Goal: Information Seeking & Learning: Learn about a topic

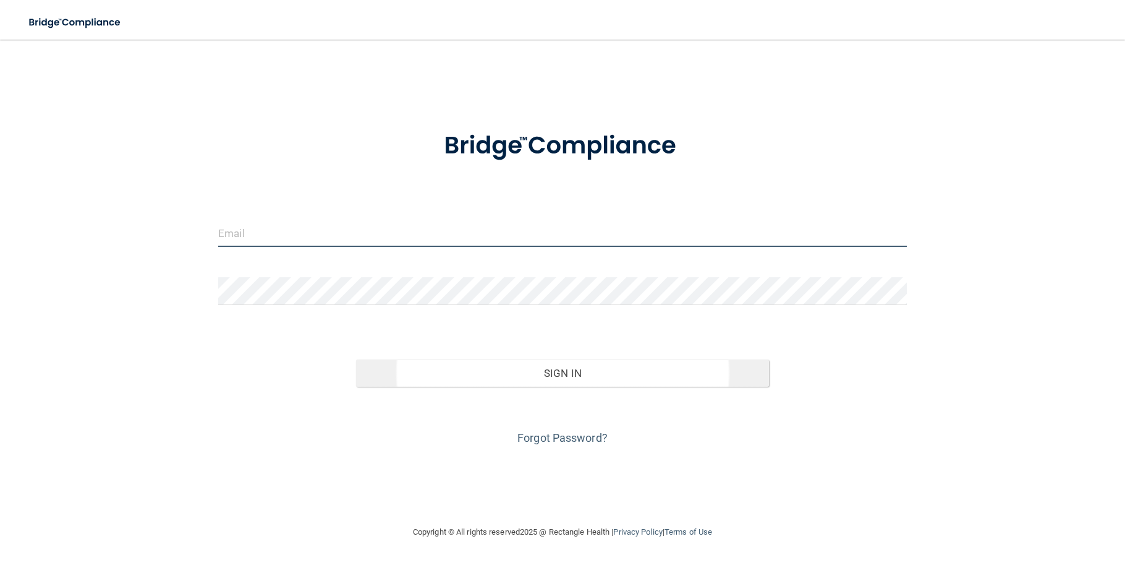
type input "[PERSON_NAME][EMAIL_ADDRESS][PERSON_NAME][DOMAIN_NAME]"
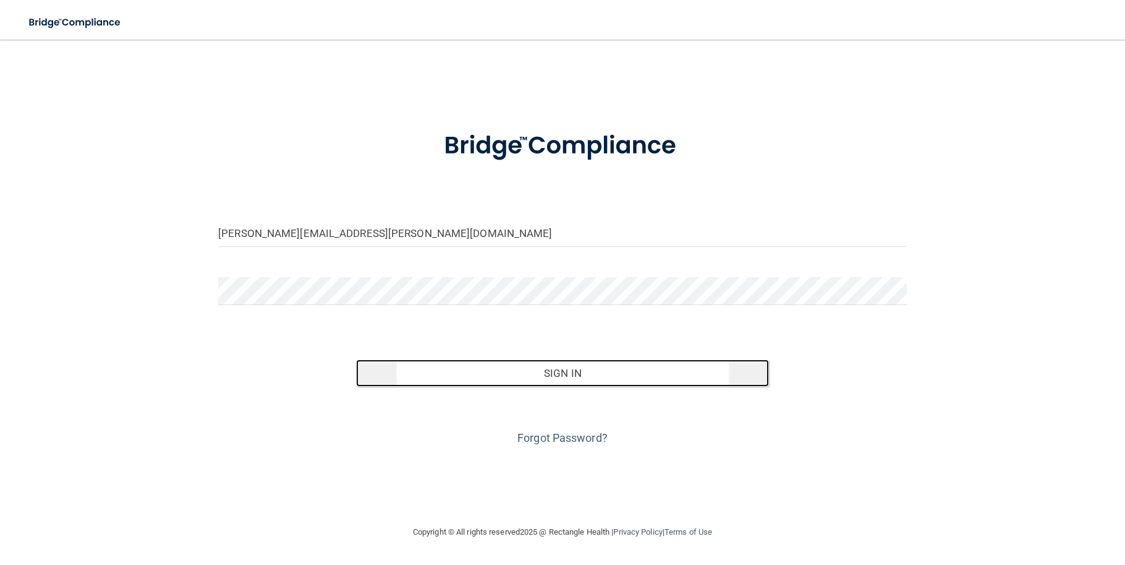
click at [566, 365] on button "Sign In" at bounding box center [562, 372] width 413 height 27
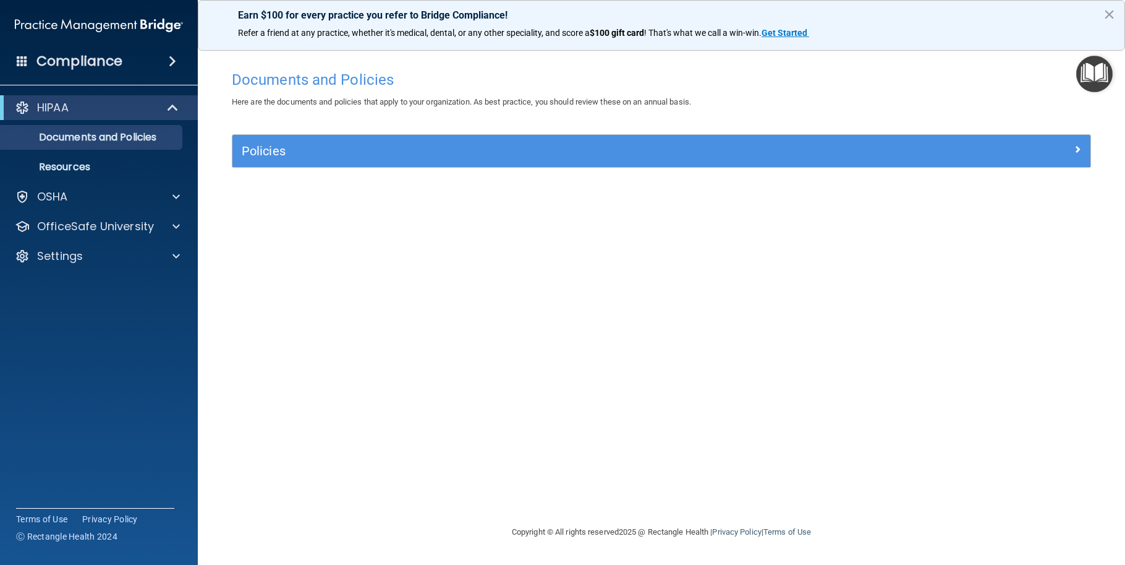
click at [156, 211] on div "HIPAA Documents and Policies Report an Incident Business Associates Emergency P…" at bounding box center [99, 184] width 199 height 188
click at [160, 208] on div "OSHA" at bounding box center [99, 196] width 199 height 25
click at [169, 199] on div at bounding box center [174, 196] width 31 height 15
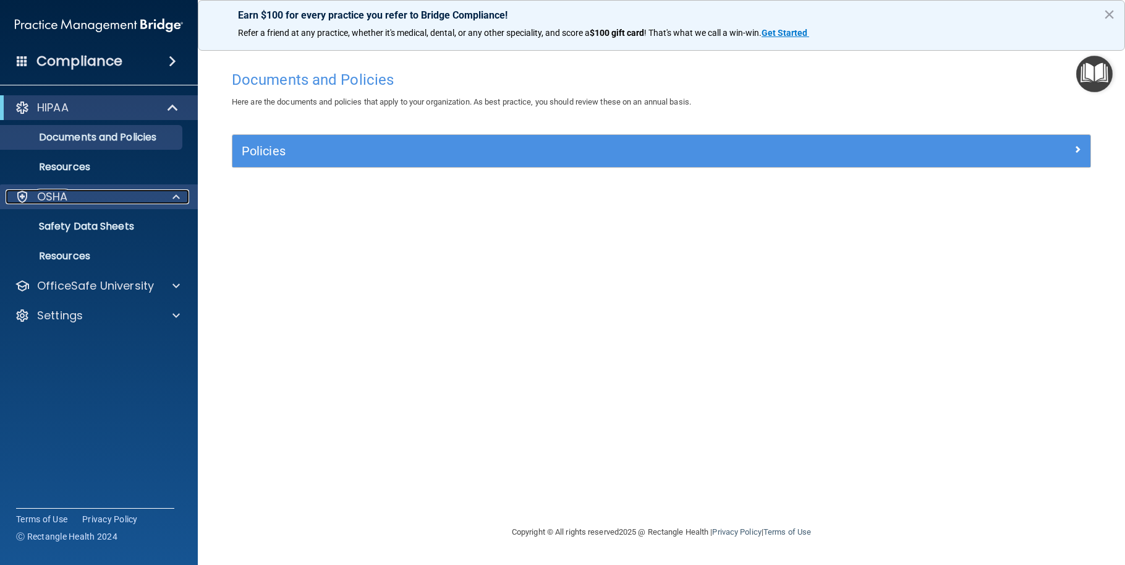
click at [132, 197] on div "OSHA" at bounding box center [82, 196] width 153 height 15
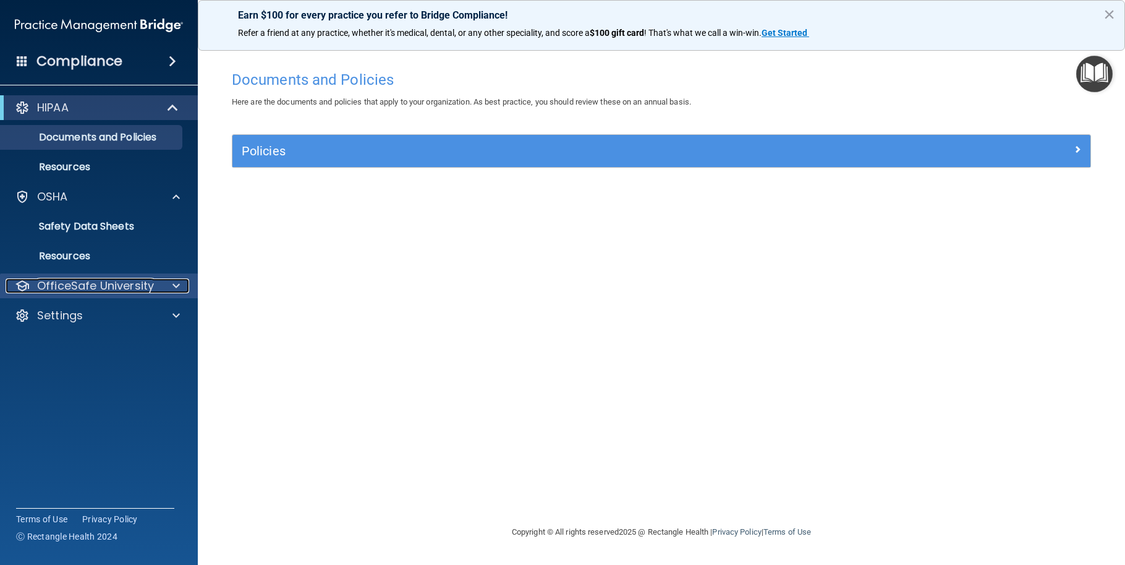
click at [181, 288] on div at bounding box center [174, 285] width 31 height 15
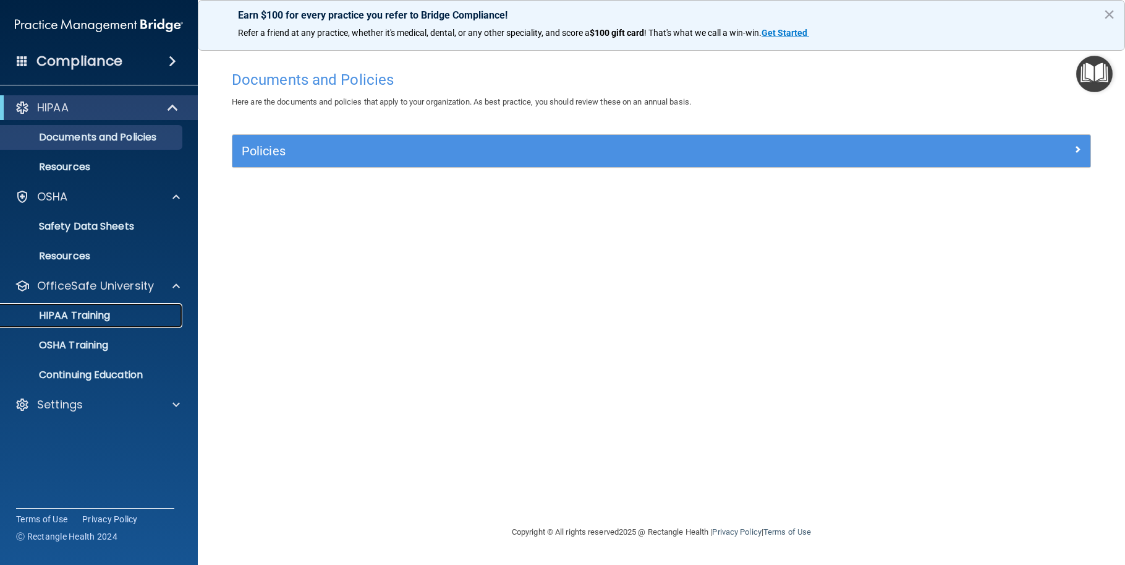
click at [95, 318] on p "HIPAA Training" at bounding box center [59, 315] width 102 height 12
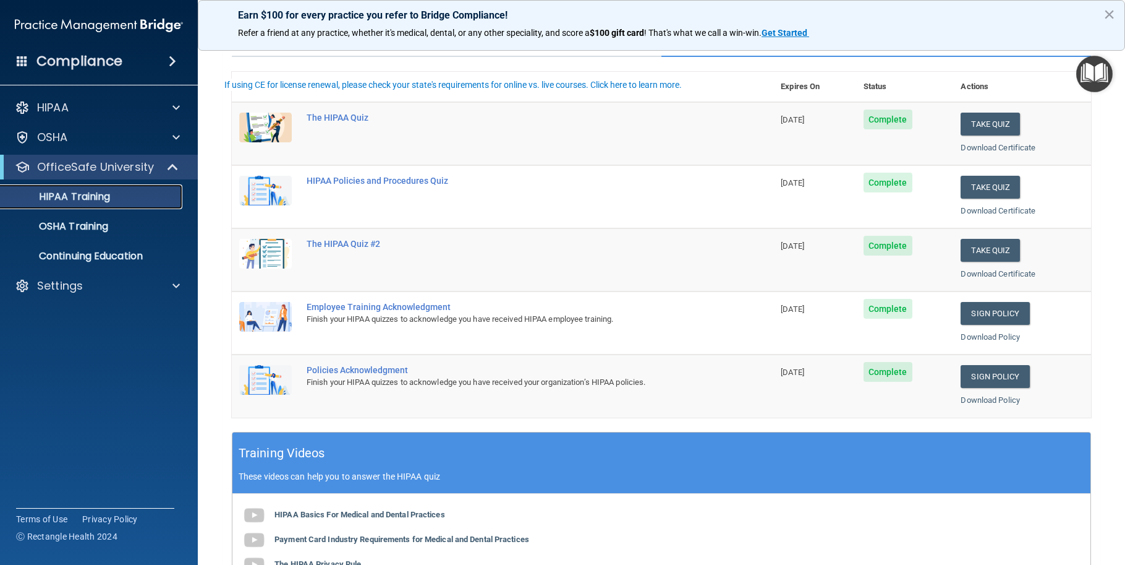
scroll to position [124, 0]
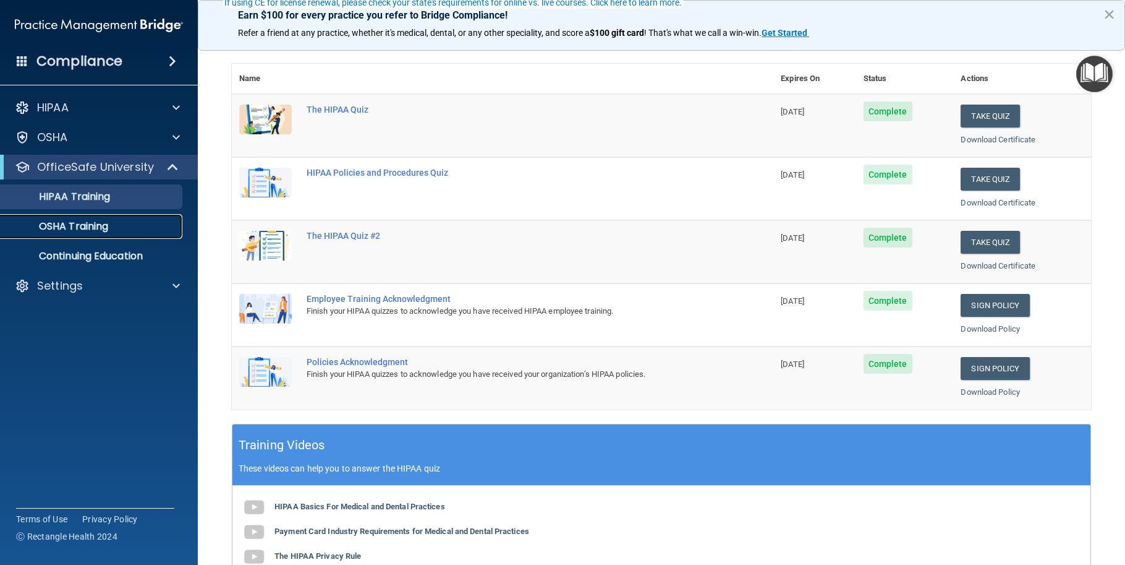
click at [95, 231] on p "OSHA Training" at bounding box center [58, 226] width 100 height 12
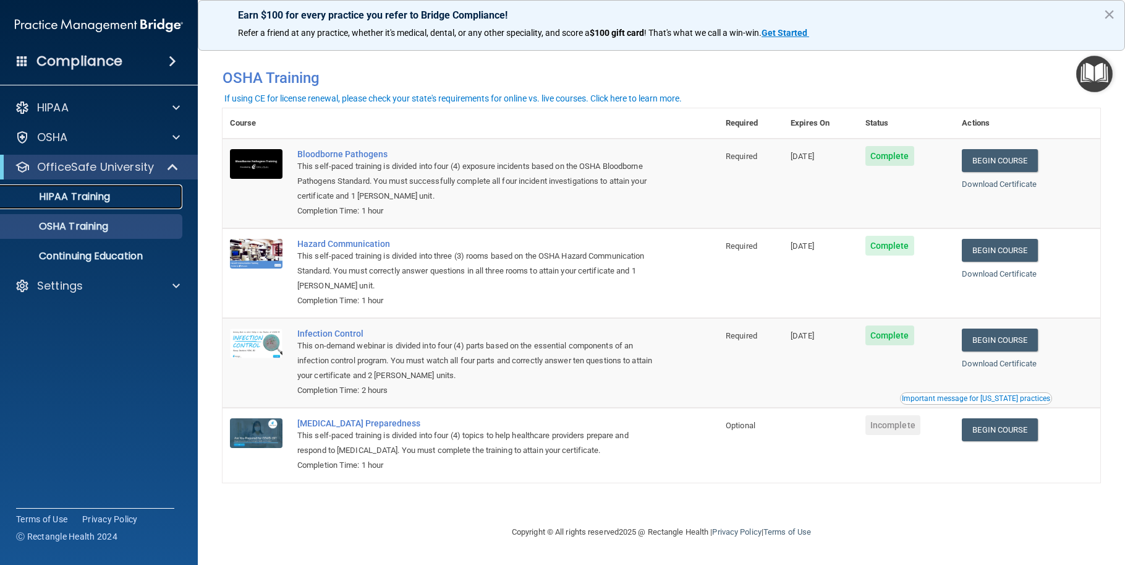
click at [92, 195] on p "HIPAA Training" at bounding box center [59, 196] width 102 height 12
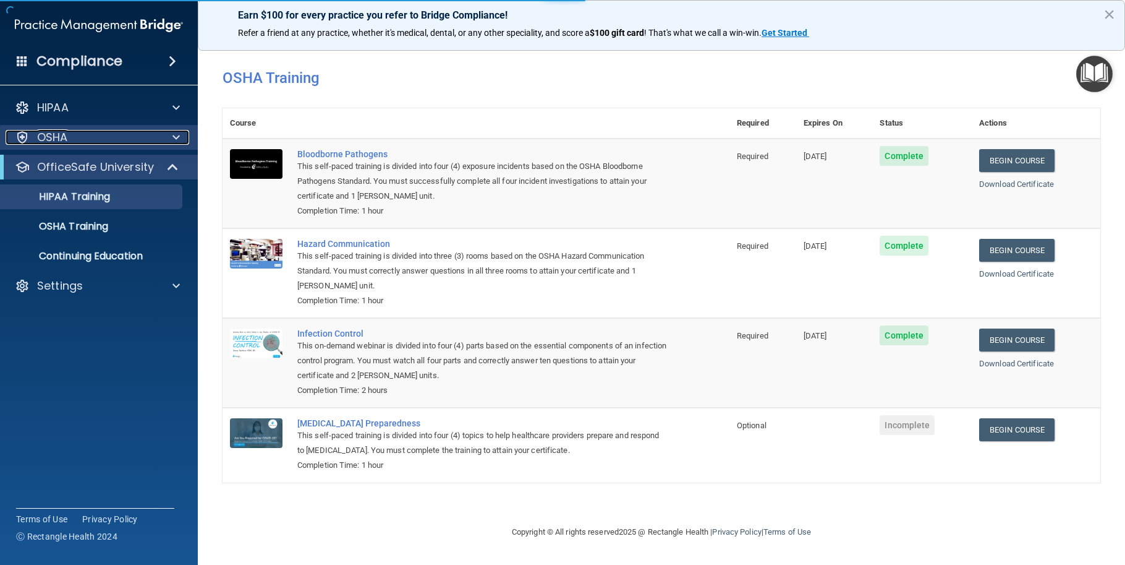
click at [110, 141] on div "OSHA" at bounding box center [82, 137] width 153 height 15
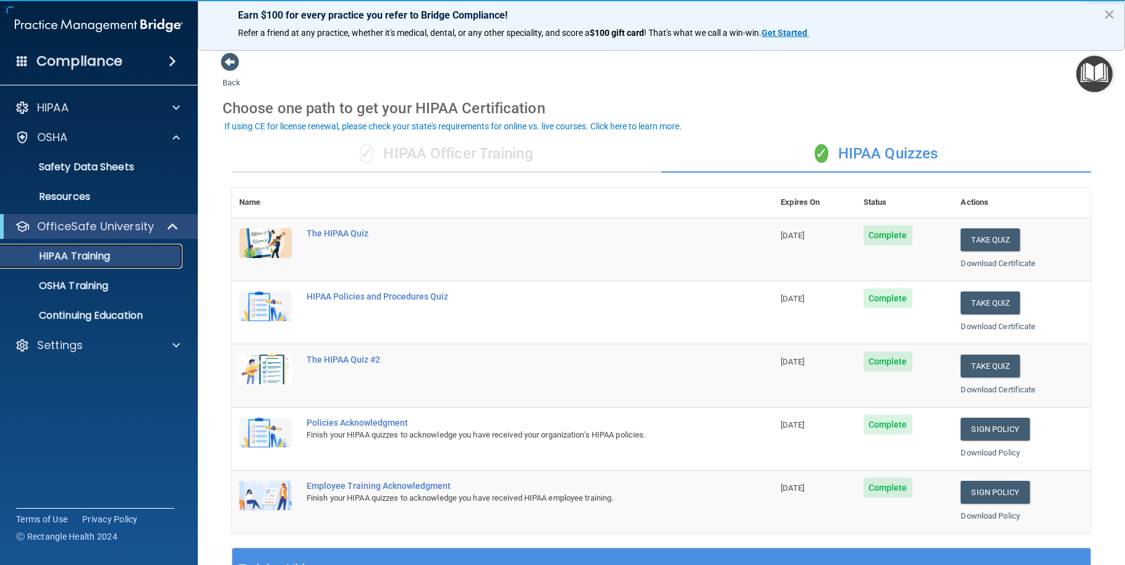
click at [98, 256] on p "HIPAA Training" at bounding box center [59, 256] width 102 height 12
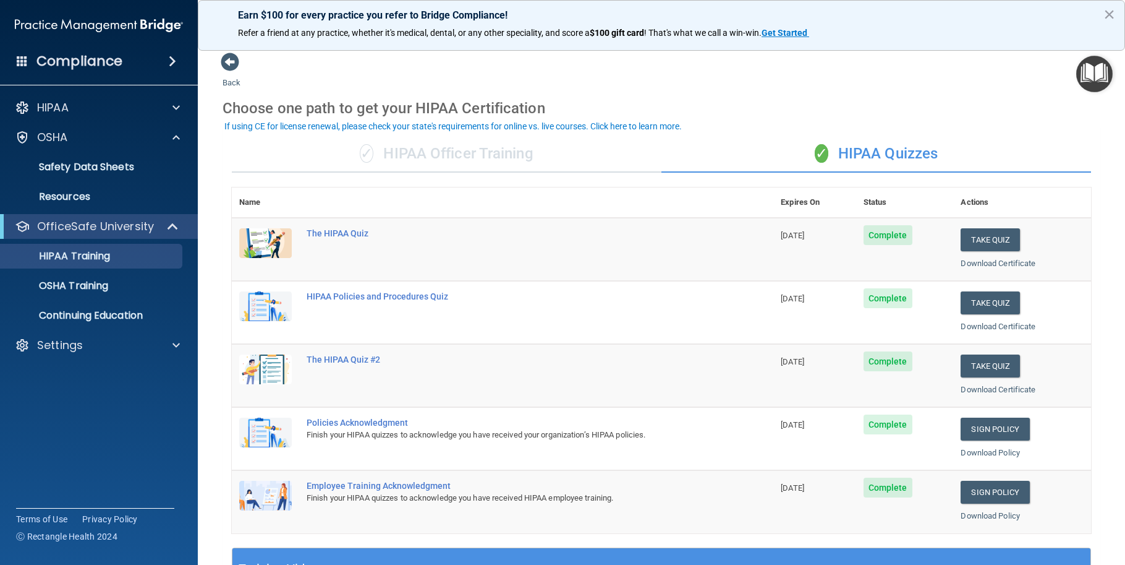
click at [443, 153] on div "✓ HIPAA Officer Training" at bounding box center [447, 153] width 430 height 37
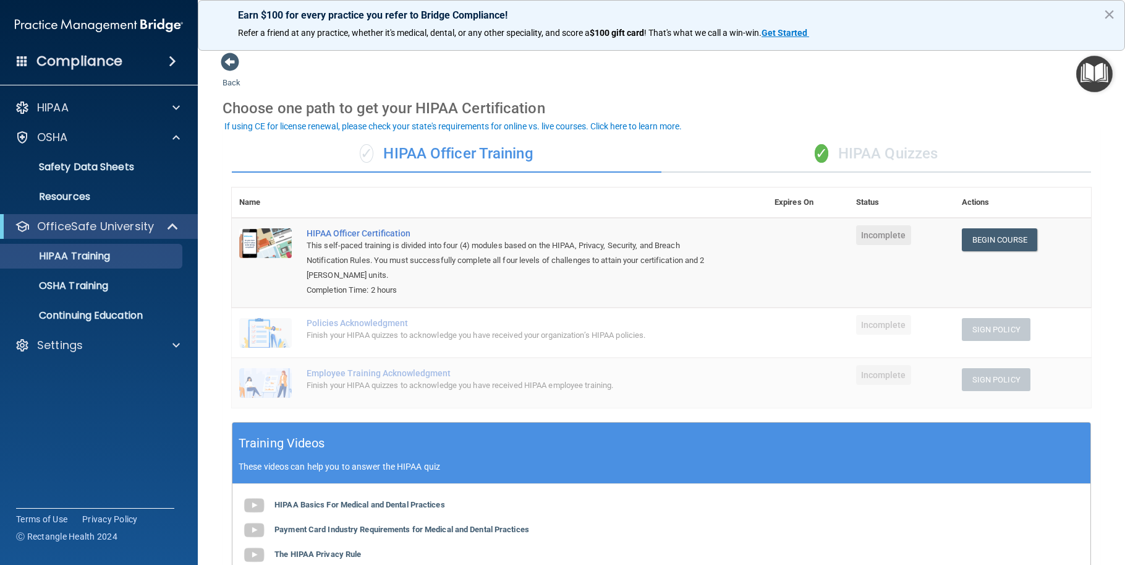
click at [862, 143] on div "✓ HIPAA Quizzes" at bounding box center [877, 153] width 430 height 37
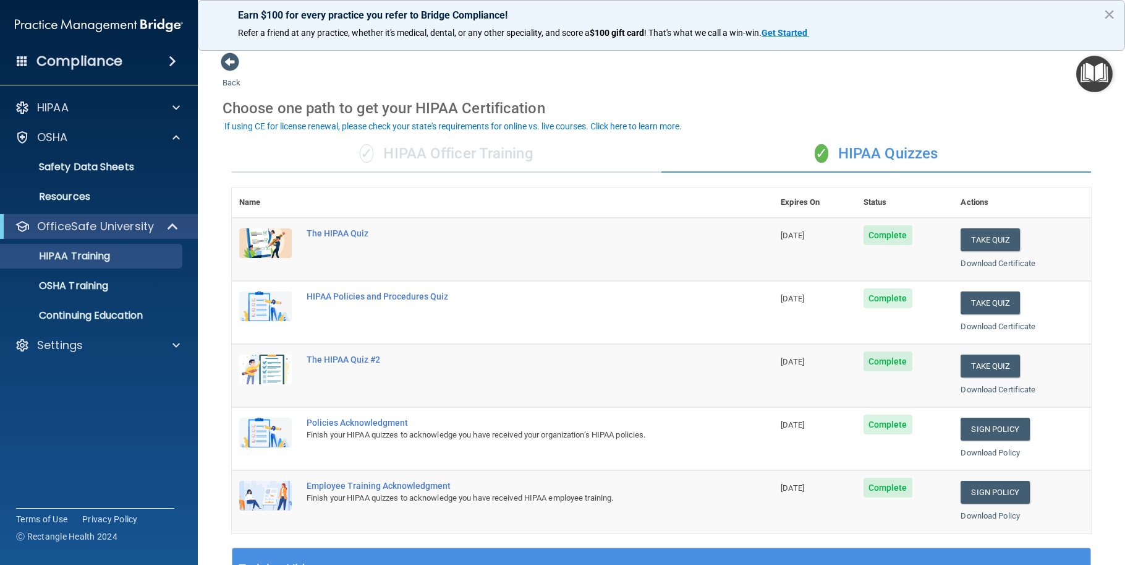
click at [485, 153] on div "✓ HIPAA Officer Training" at bounding box center [447, 153] width 430 height 37
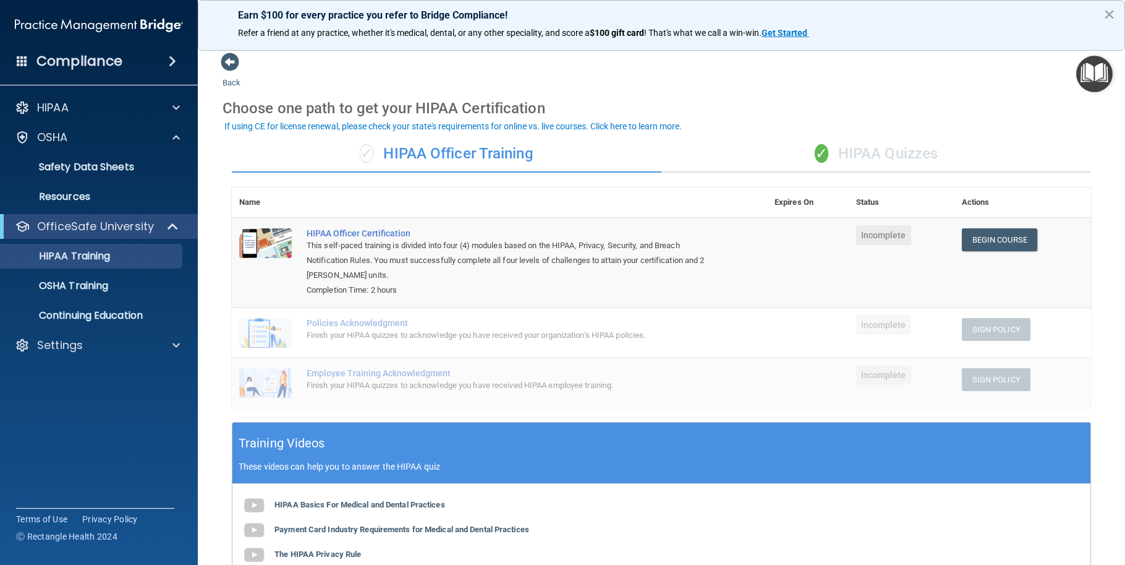
click at [879, 155] on div "✓ HIPAA Quizzes" at bounding box center [877, 153] width 430 height 37
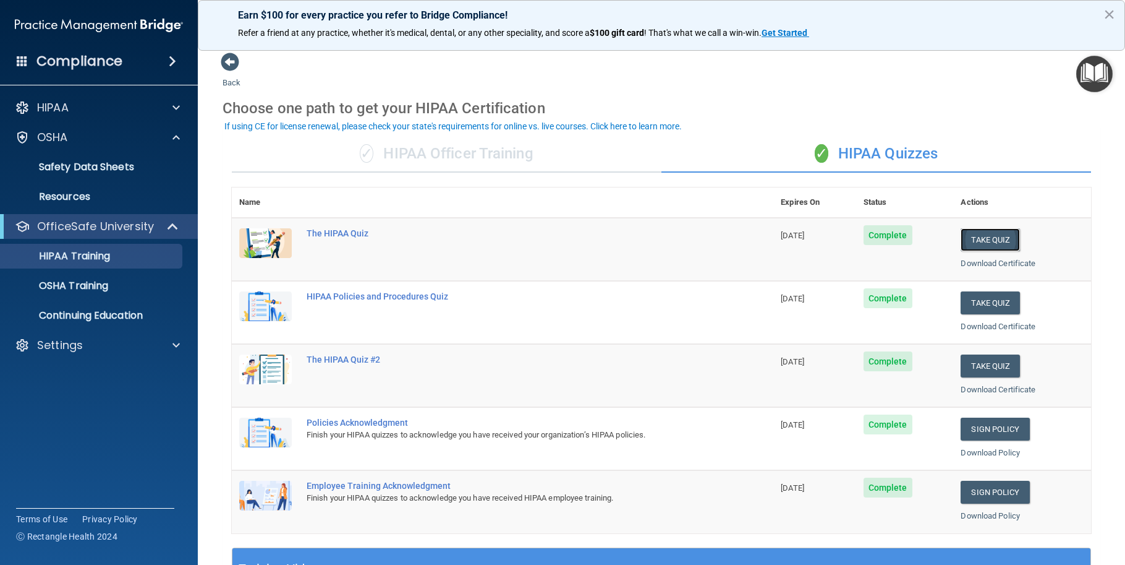
click at [984, 240] on button "Take Quiz" at bounding box center [990, 239] width 59 height 23
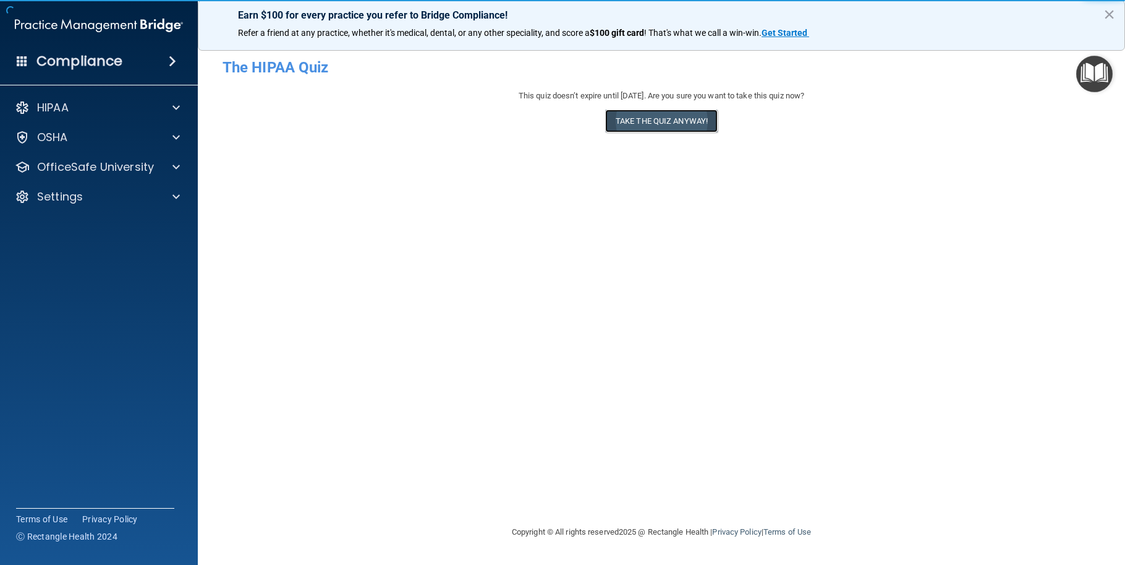
click at [629, 123] on button "Take the quiz anyway!" at bounding box center [661, 120] width 113 height 23
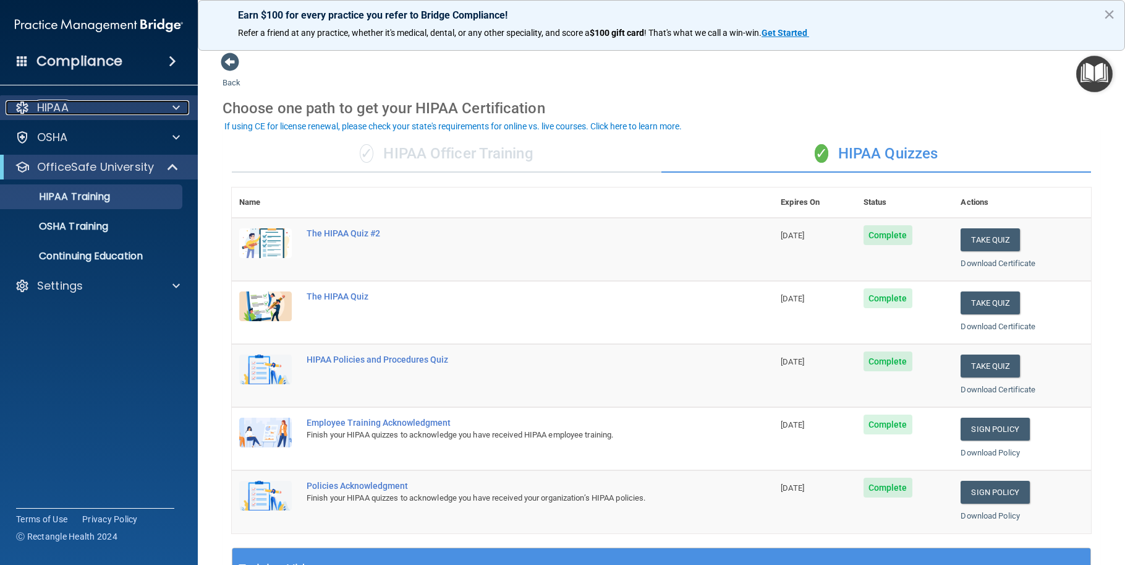
click at [132, 106] on div "HIPAA" at bounding box center [82, 107] width 153 height 15
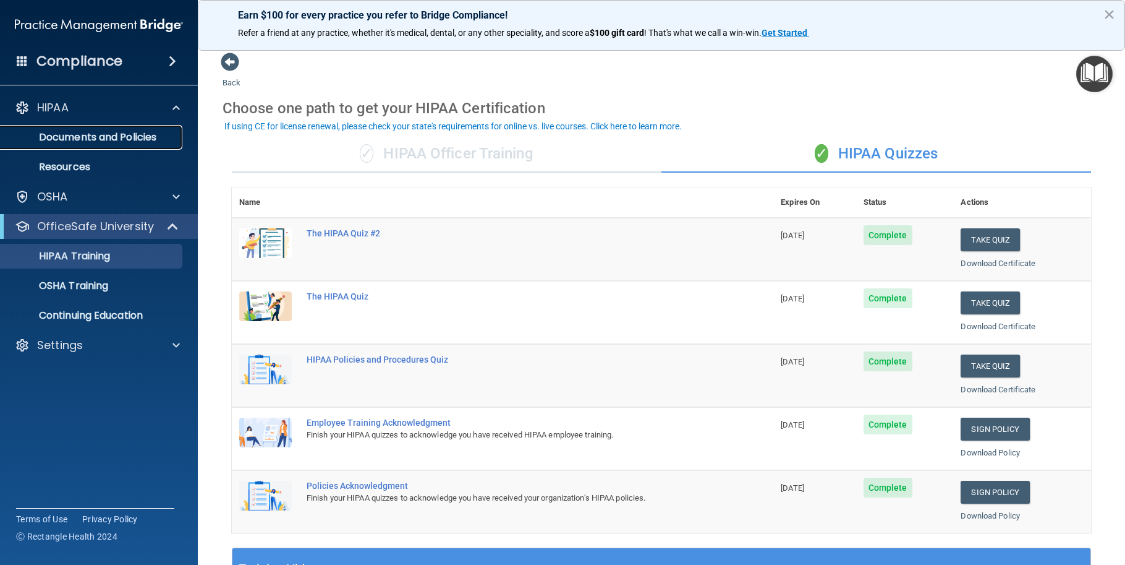
click at [121, 137] on p "Documents and Policies" at bounding box center [92, 137] width 169 height 12
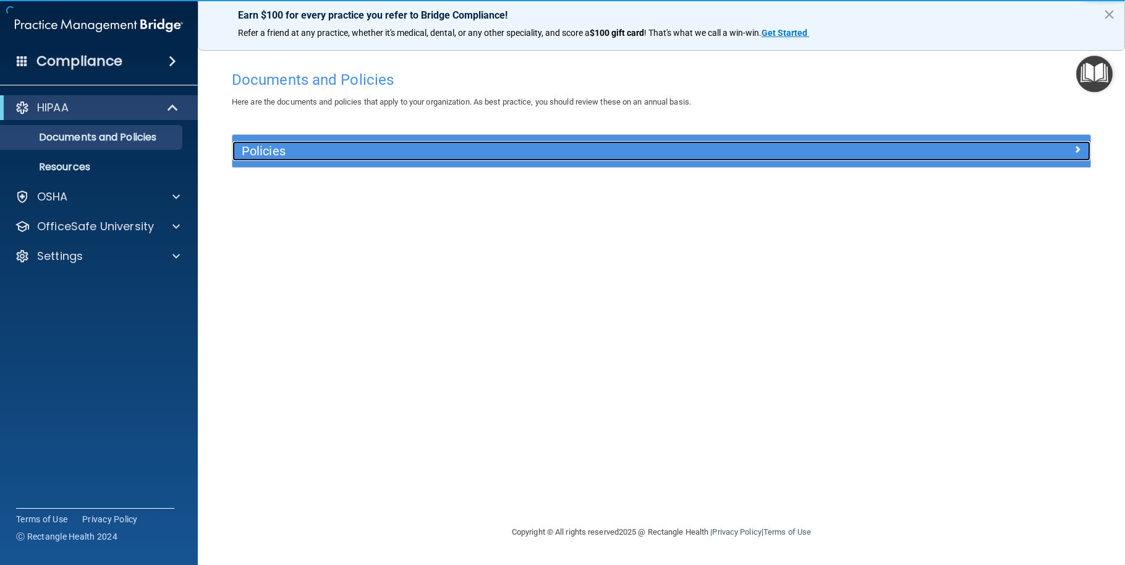
click at [241, 153] on div "Policies" at bounding box center [555, 151] width 644 height 20
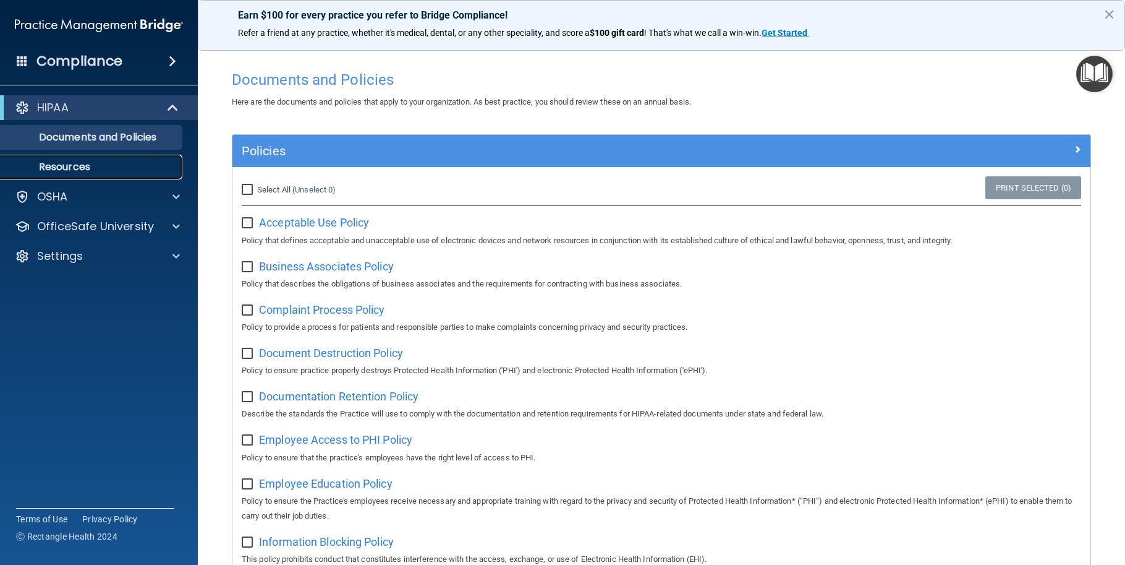
click at [59, 164] on p "Resources" at bounding box center [92, 167] width 169 height 12
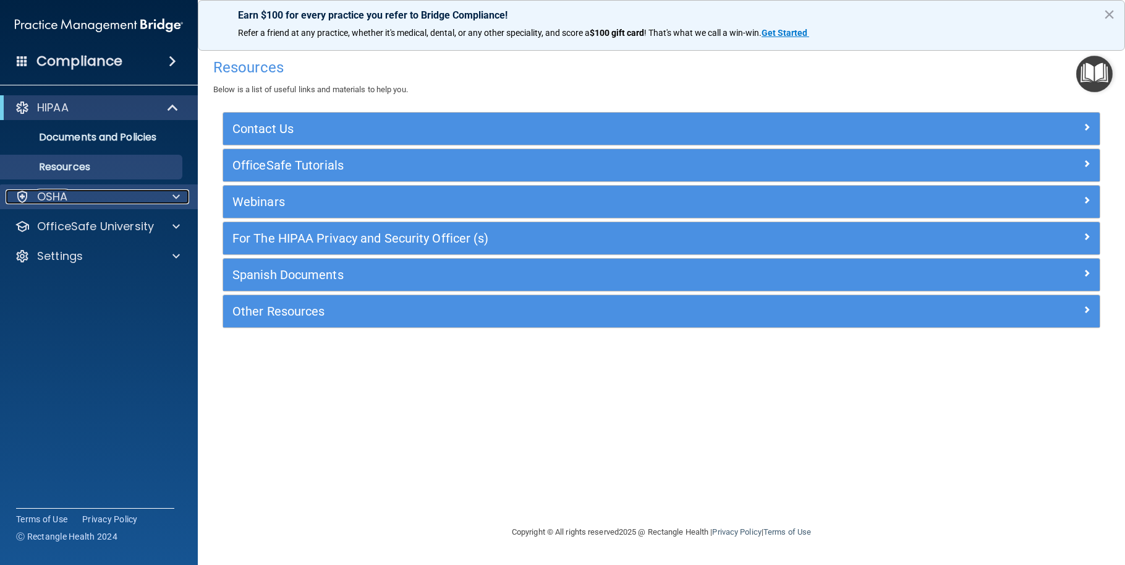
click at [60, 200] on p "OSHA" at bounding box center [52, 196] width 31 height 15
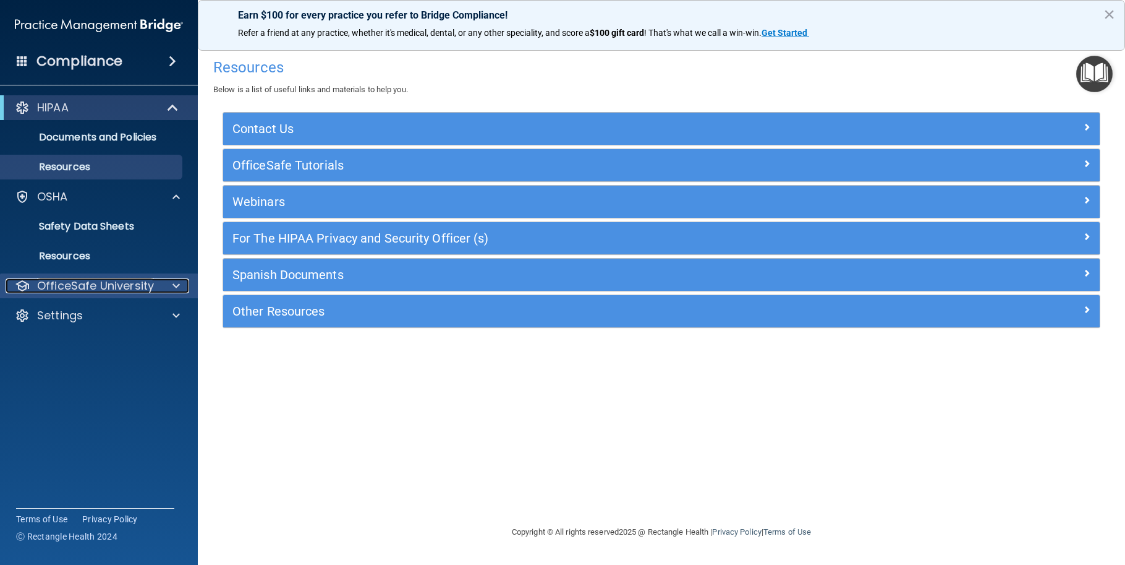
click at [92, 283] on p "OfficeSafe University" at bounding box center [95, 285] width 117 height 15
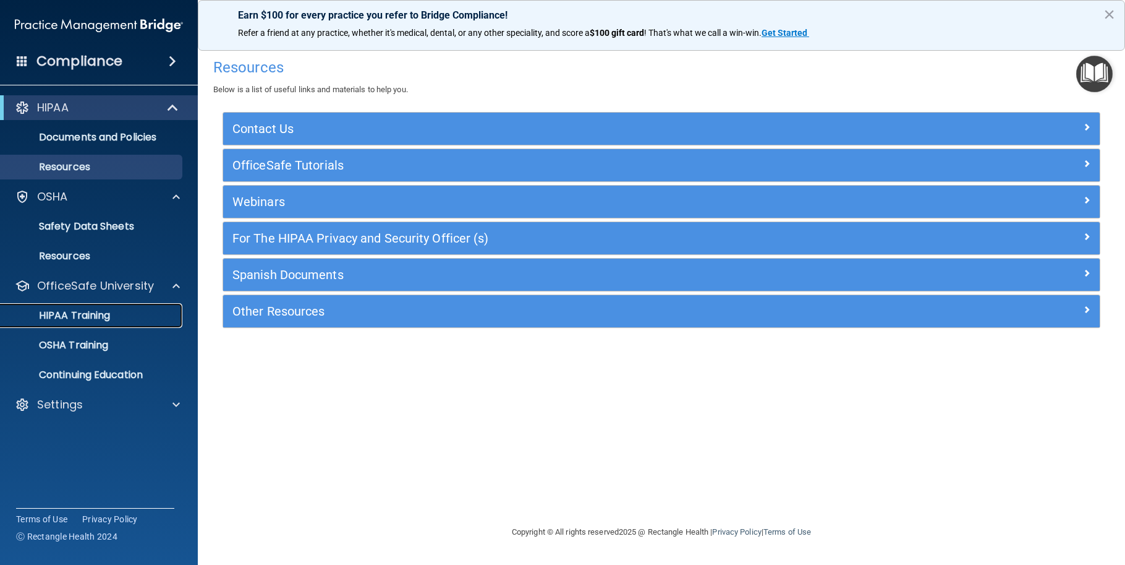
click at [95, 308] on link "HIPAA Training" at bounding box center [85, 315] width 195 height 25
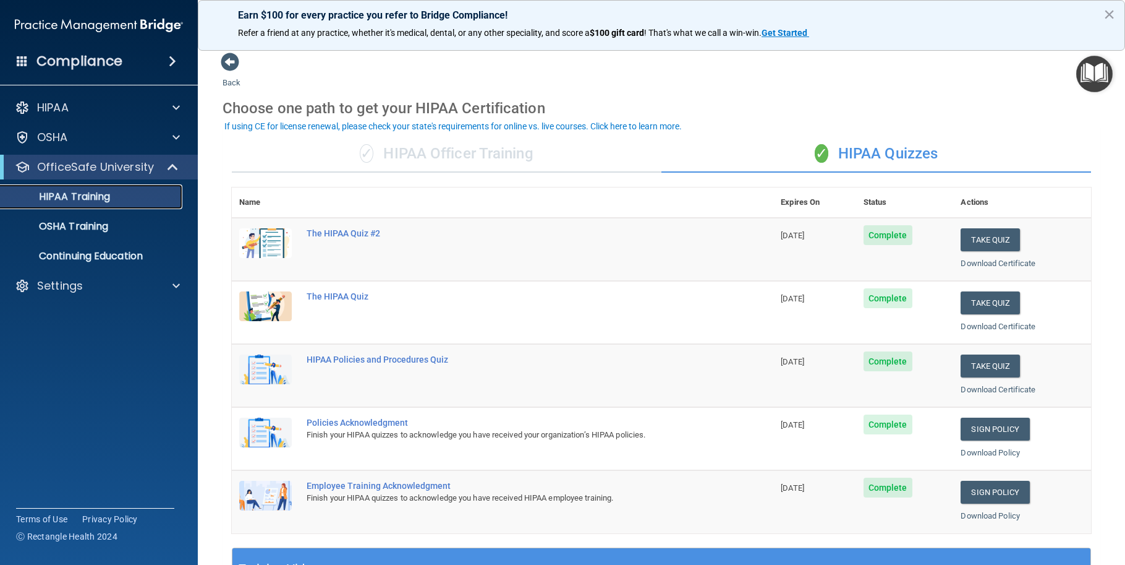
scroll to position [124, 0]
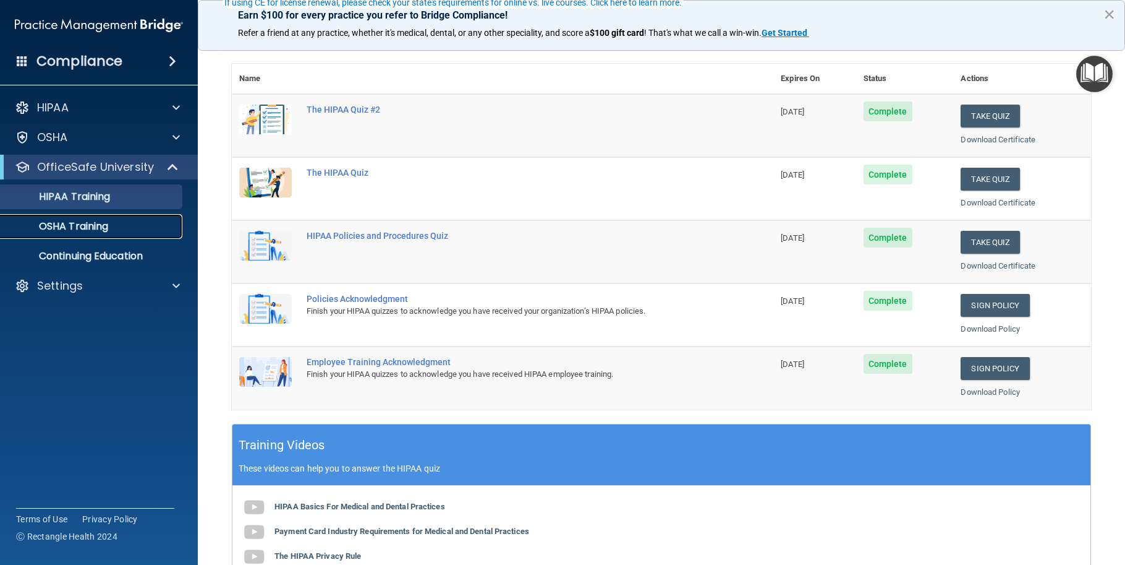
click at [105, 226] on p "OSHA Training" at bounding box center [58, 226] width 100 height 12
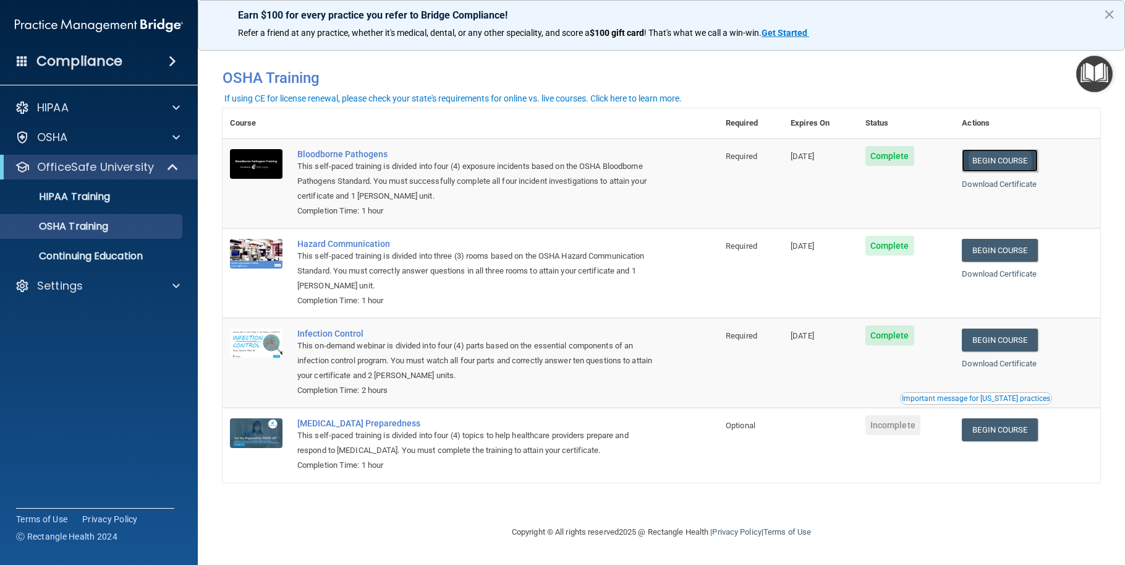
click at [1016, 159] on link "Begin Course" at bounding box center [999, 160] width 75 height 23
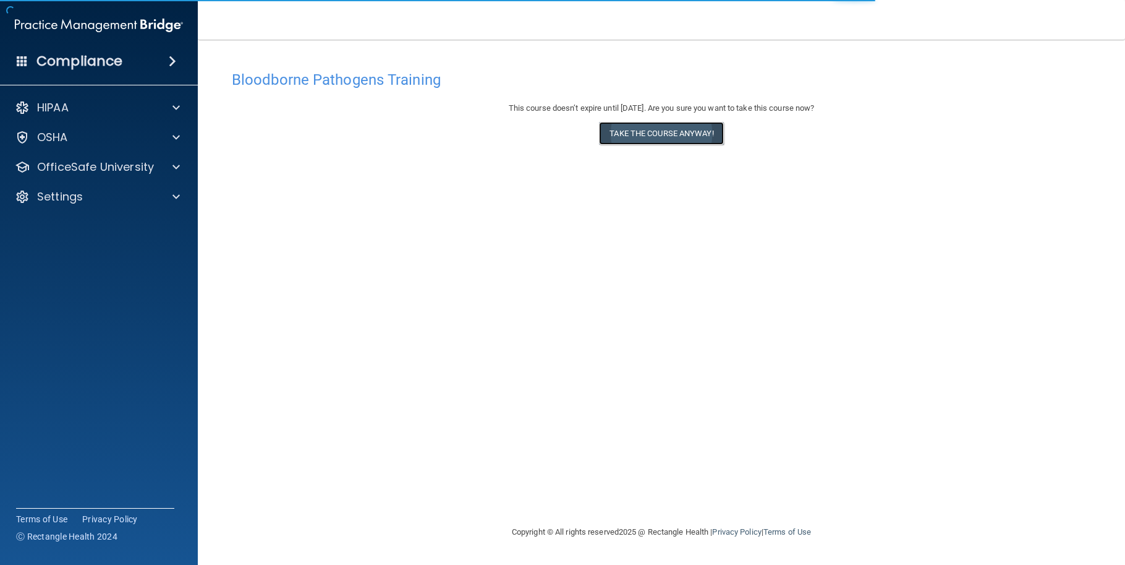
click at [621, 130] on button "Take the course anyway!" at bounding box center [661, 133] width 124 height 23
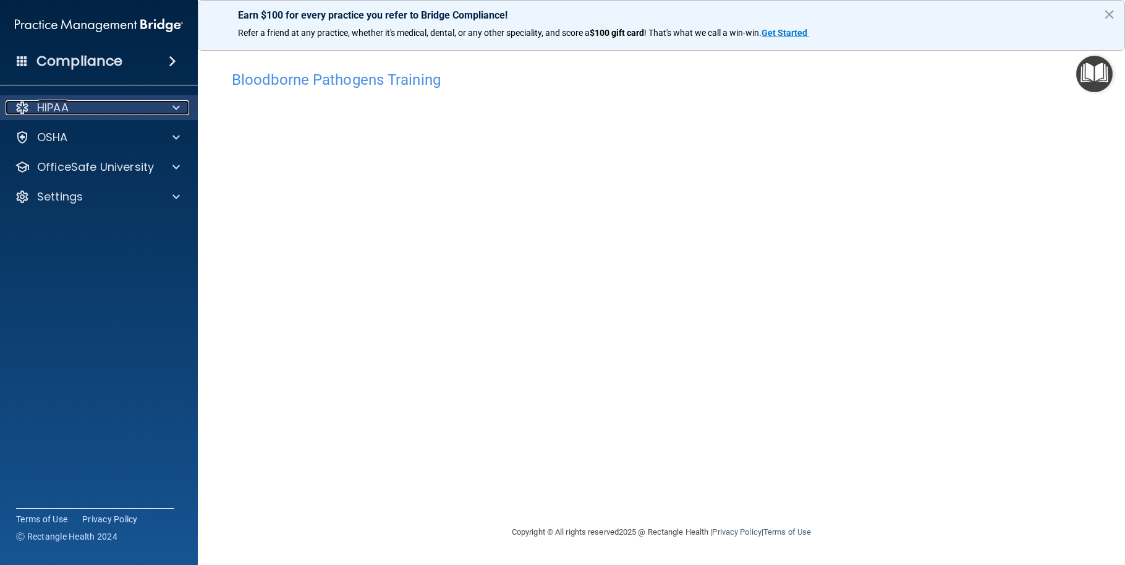
click at [58, 108] on p "HIPAA" at bounding box center [53, 107] width 32 height 15
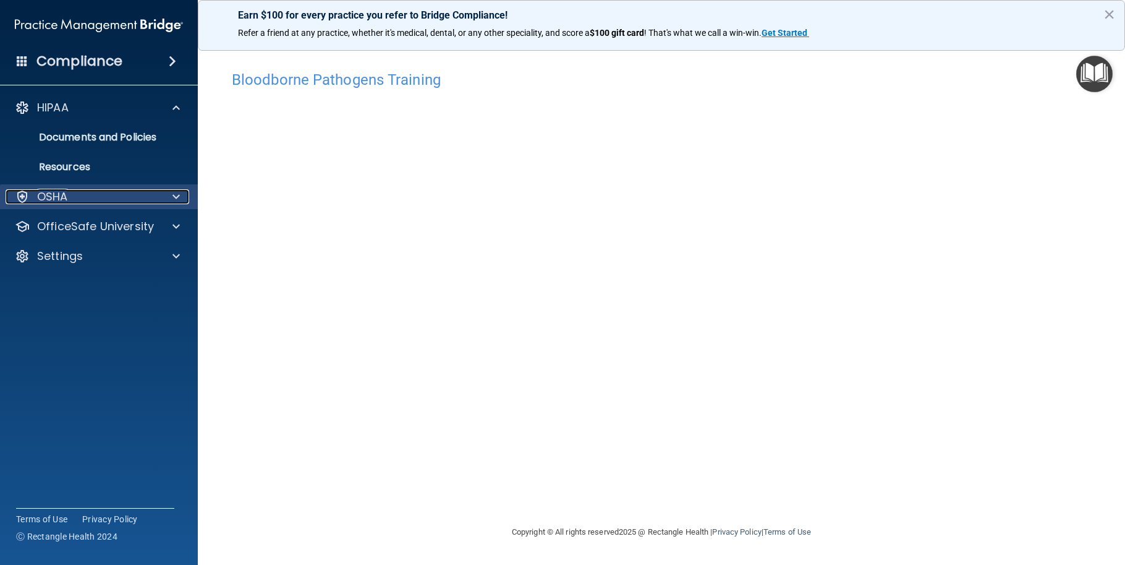
click at [69, 199] on div "OSHA" at bounding box center [82, 196] width 153 height 15
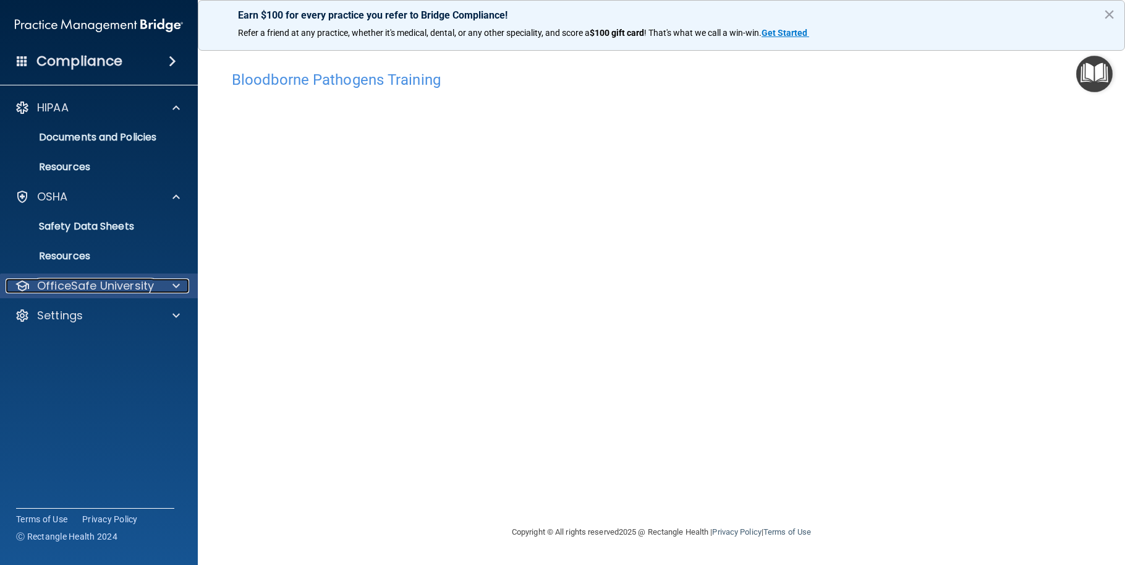
click at [85, 286] on p "OfficeSafe University" at bounding box center [95, 285] width 117 height 15
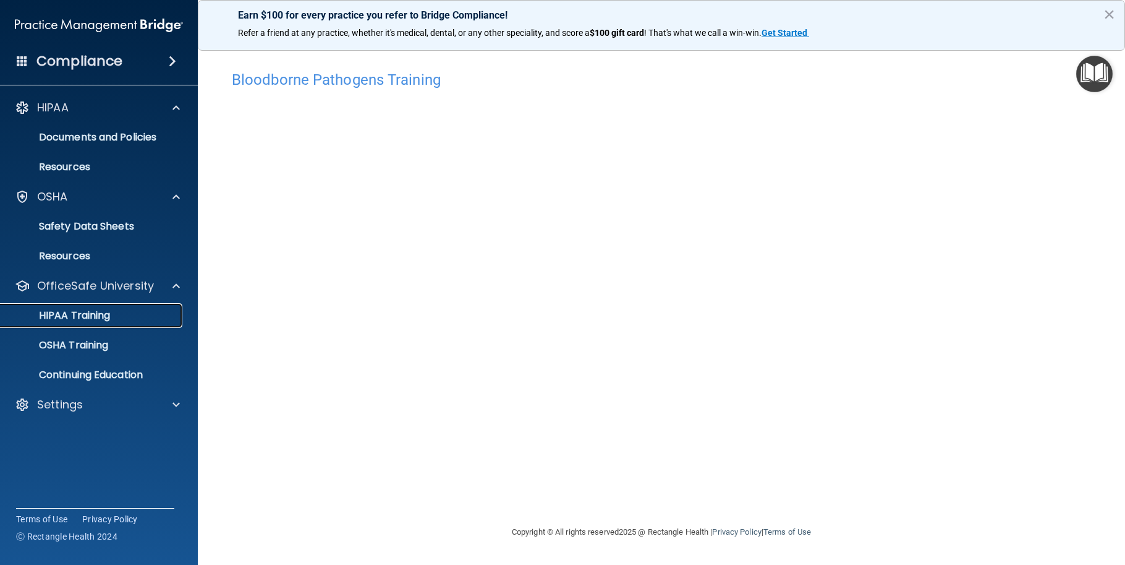
click at [110, 318] on p "HIPAA Training" at bounding box center [59, 315] width 102 height 12
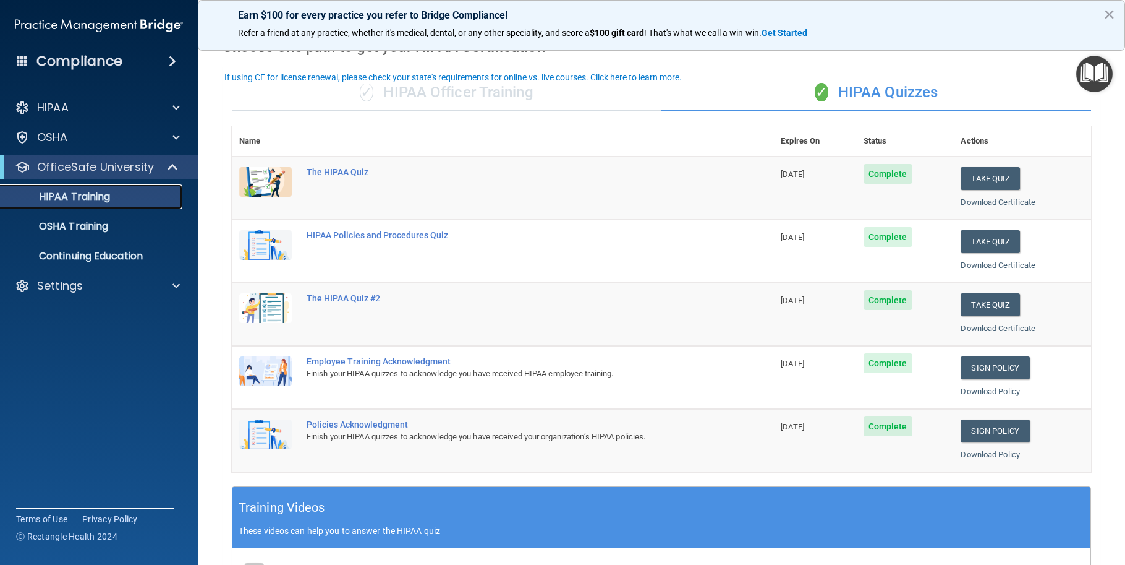
scroll to position [62, 0]
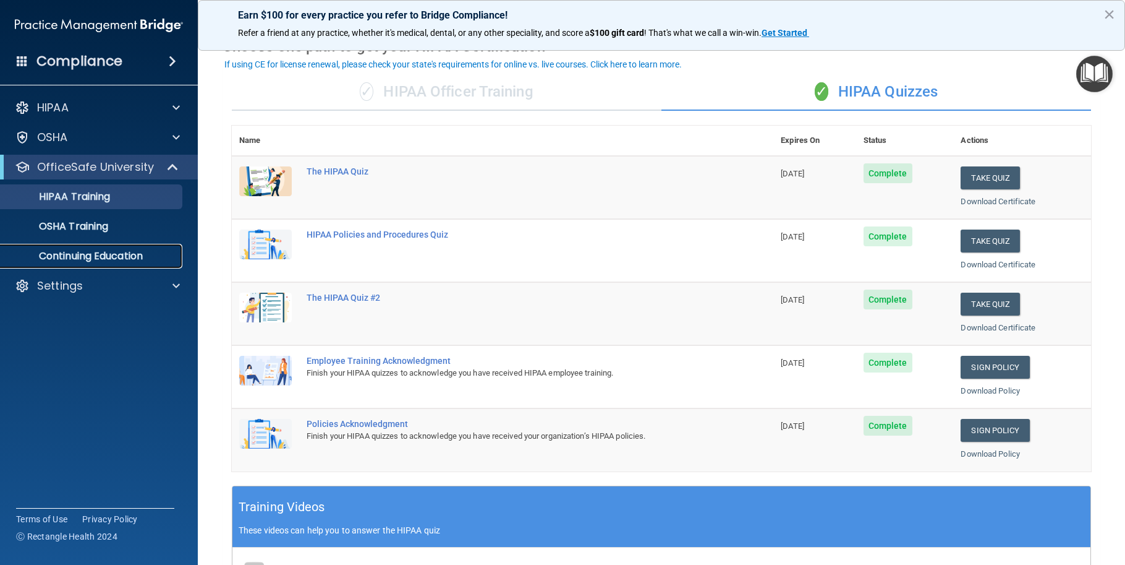
click at [101, 257] on p "Continuing Education" at bounding box center [92, 256] width 169 height 12
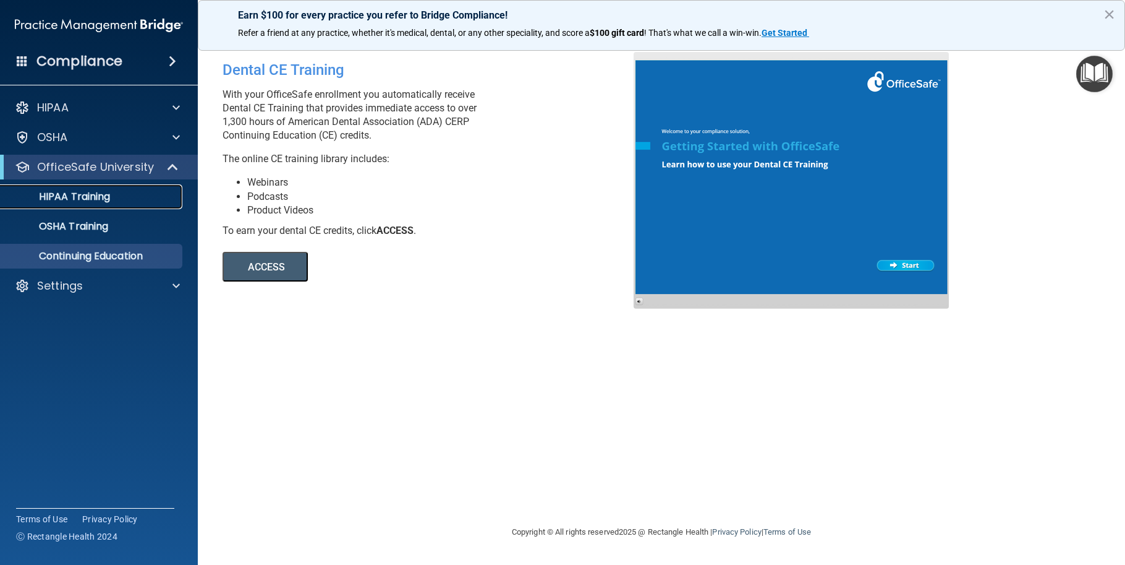
click at [58, 198] on p "HIPAA Training" at bounding box center [59, 196] width 102 height 12
